Goal: Navigation & Orientation: Find specific page/section

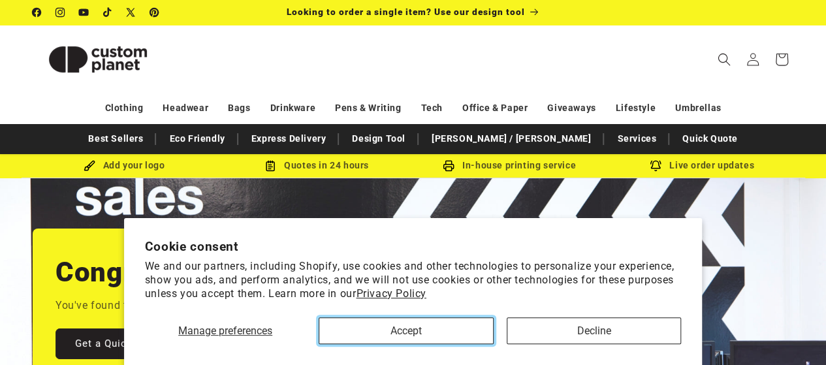
click at [426, 330] on button "Accept" at bounding box center [406, 330] width 174 height 27
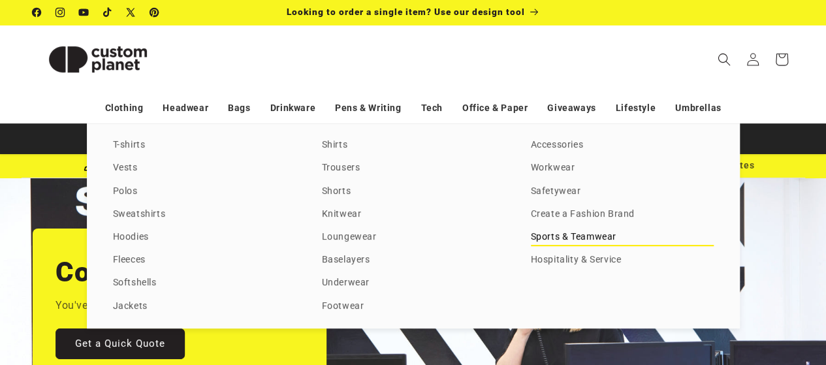
click at [545, 240] on link "Sports & Teamwear" at bounding box center [622, 238] width 183 height 18
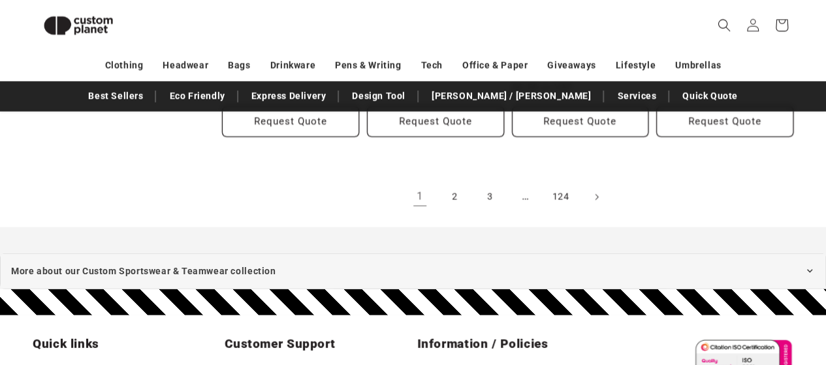
scroll to position [1451, 0]
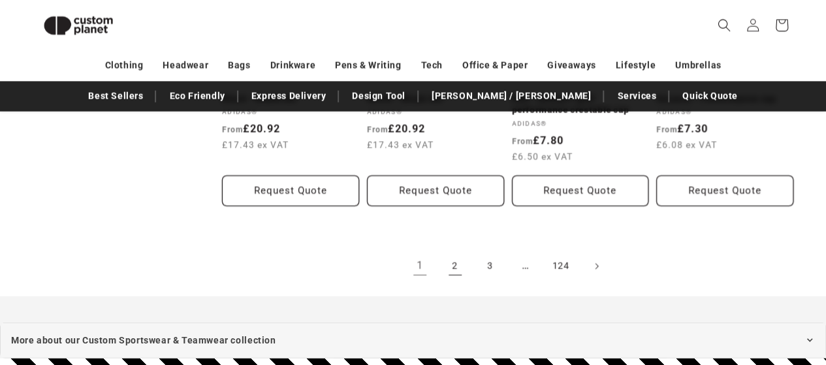
click at [447, 268] on link "2" at bounding box center [455, 266] width 29 height 29
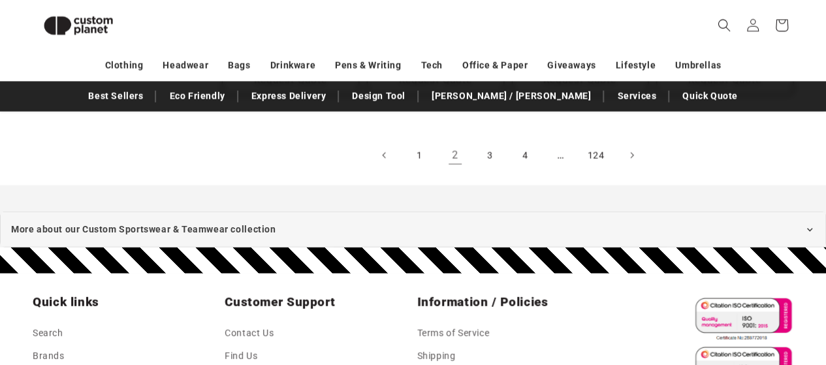
scroll to position [1556, 0]
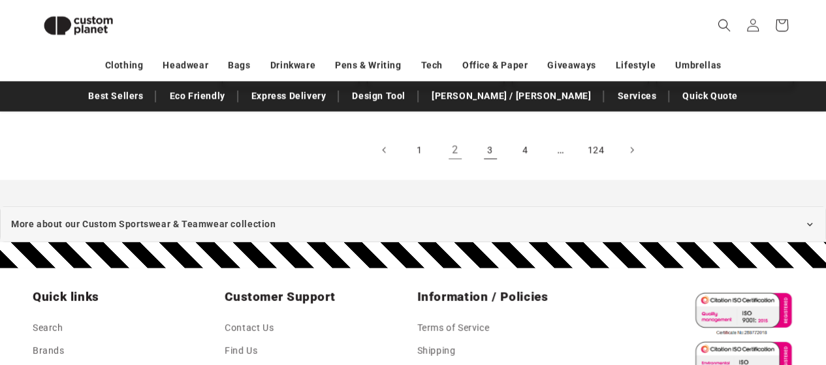
click at [494, 150] on link "3" at bounding box center [490, 150] width 29 height 29
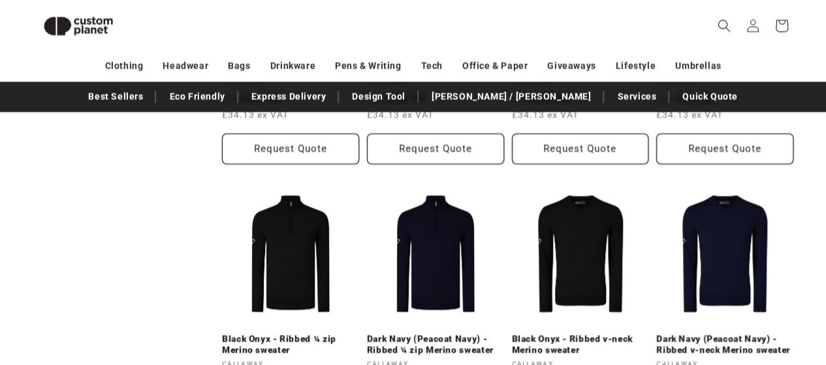
scroll to position [1213, 0]
